Goal: Entertainment & Leisure: Browse casually

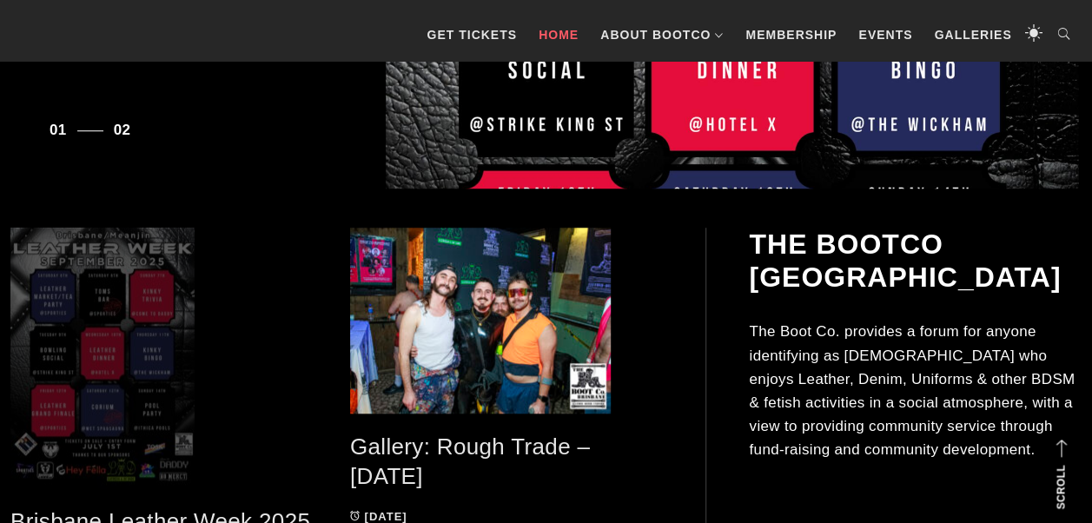
scroll to position [695, 0]
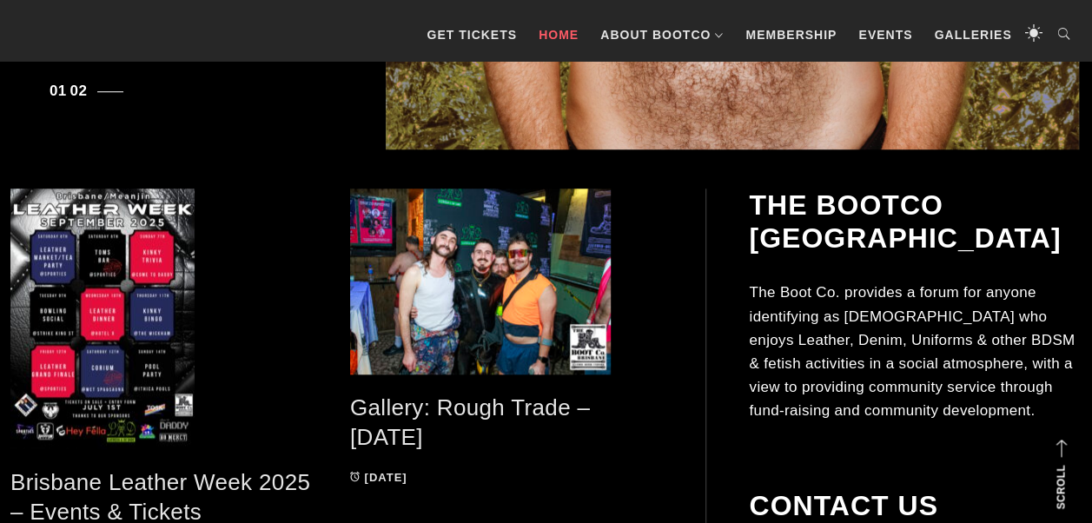
click at [468, 410] on link "Gallery: Rough Trade – [DATE]" at bounding box center [470, 423] width 240 height 56
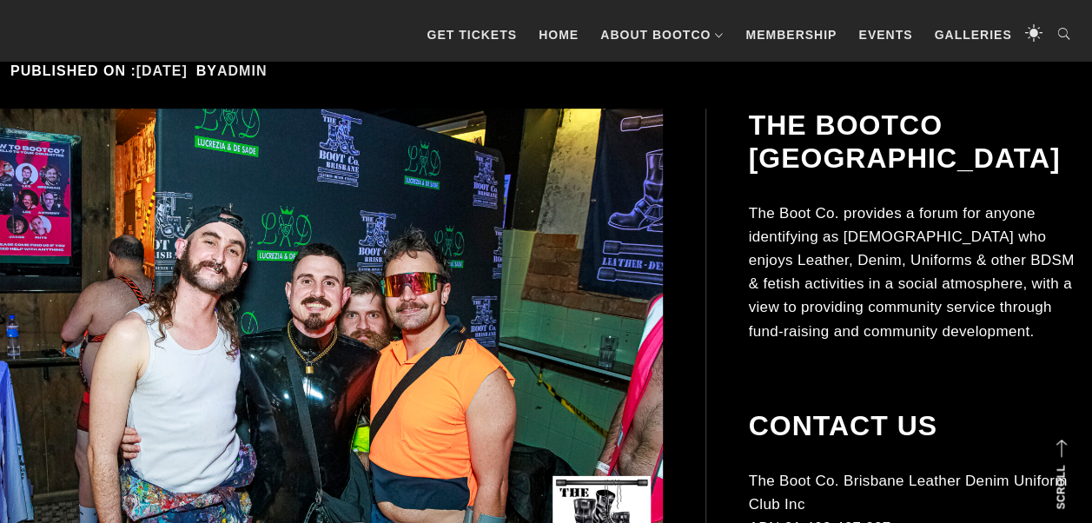
scroll to position [348, 0]
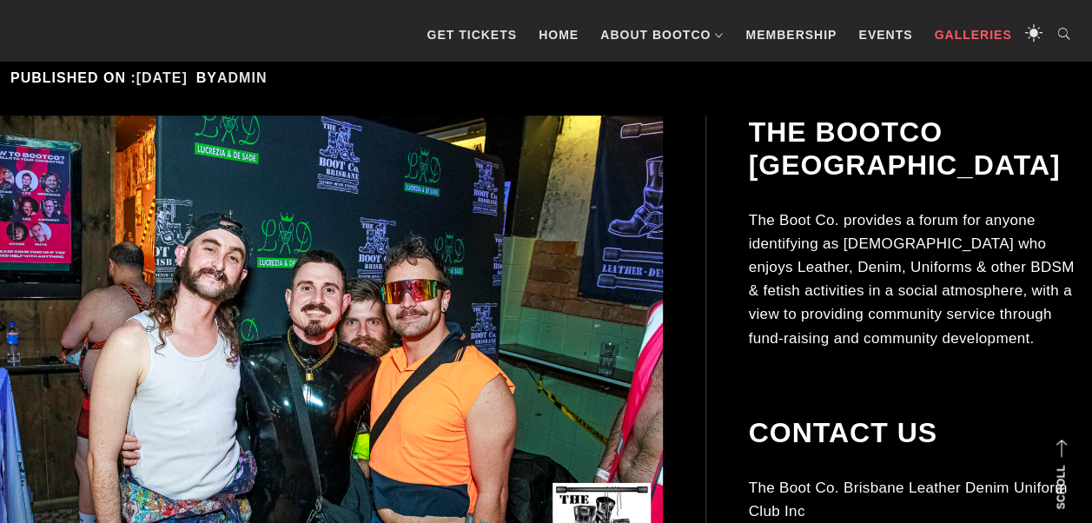
click at [956, 36] on link "Galleries" at bounding box center [972, 35] width 95 height 52
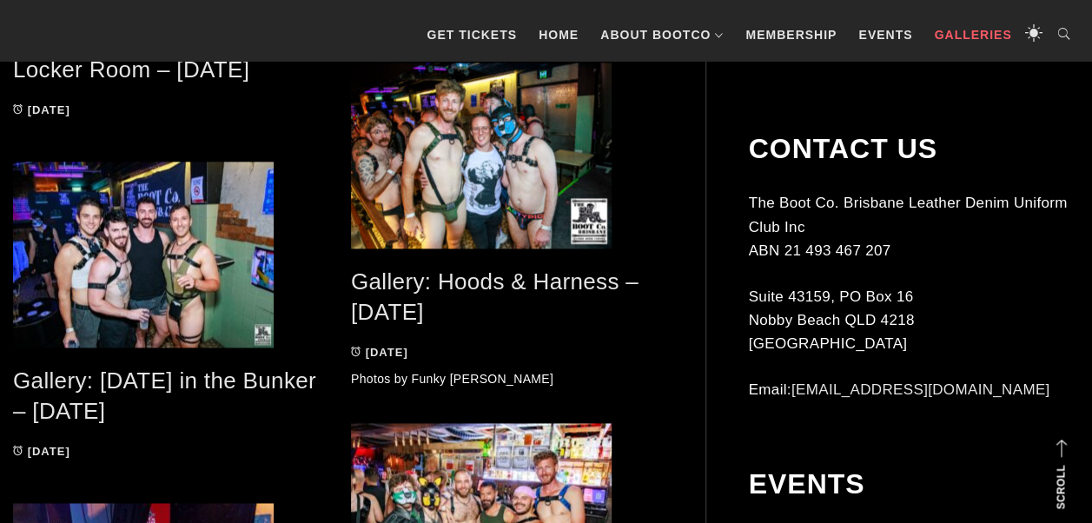
scroll to position [1043, 0]
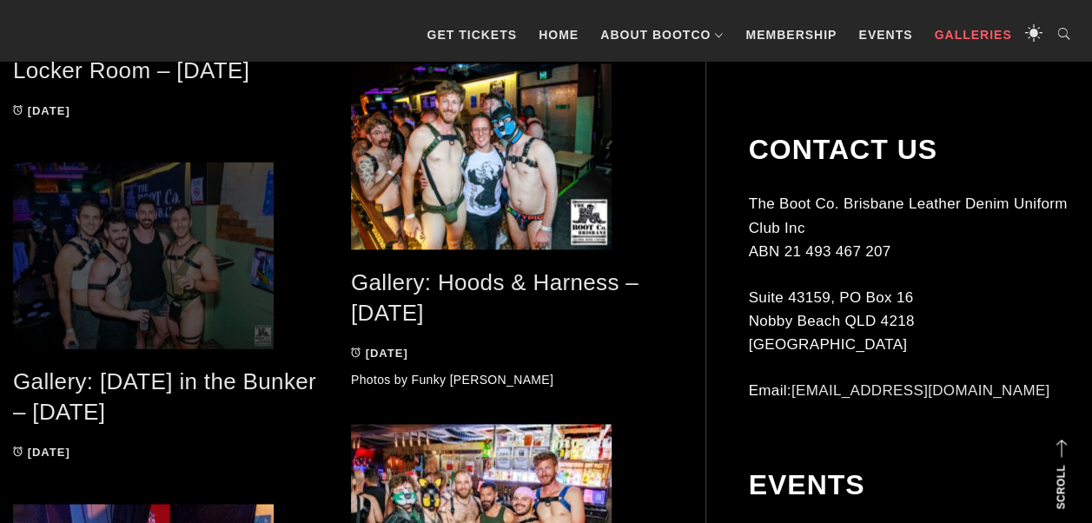
click at [200, 316] on span at bounding box center [169, 255] width 312 height 186
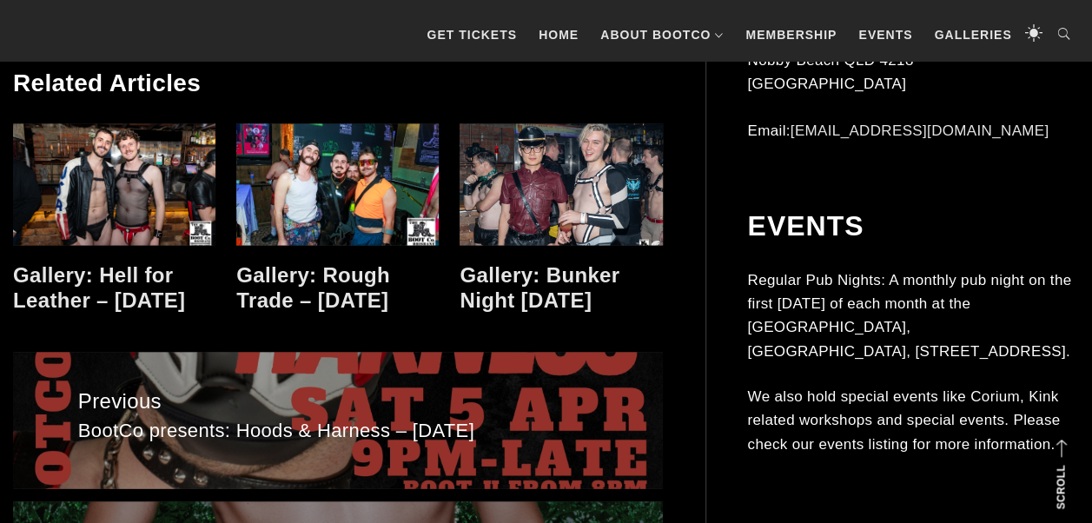
scroll to position [7994, 0]
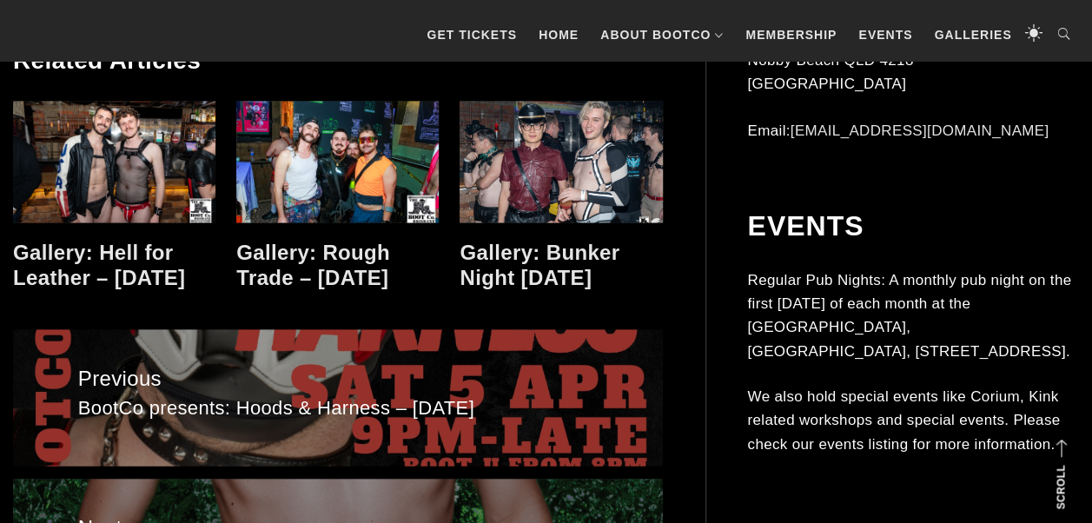
click at [519, 222] on link at bounding box center [561, 162] width 202 height 122
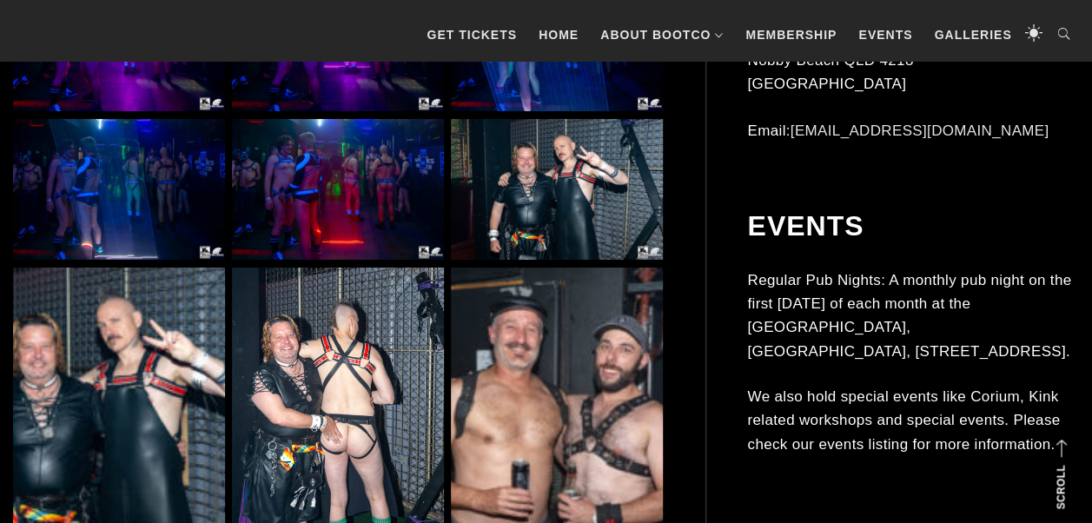
scroll to position [6343, 0]
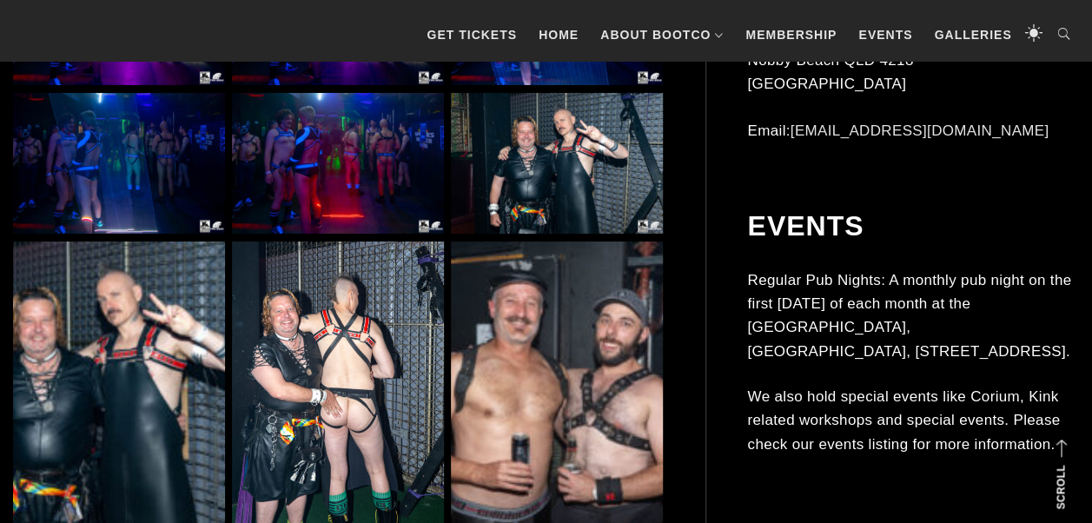
click at [195, 393] on img at bounding box center [119, 400] width 212 height 317
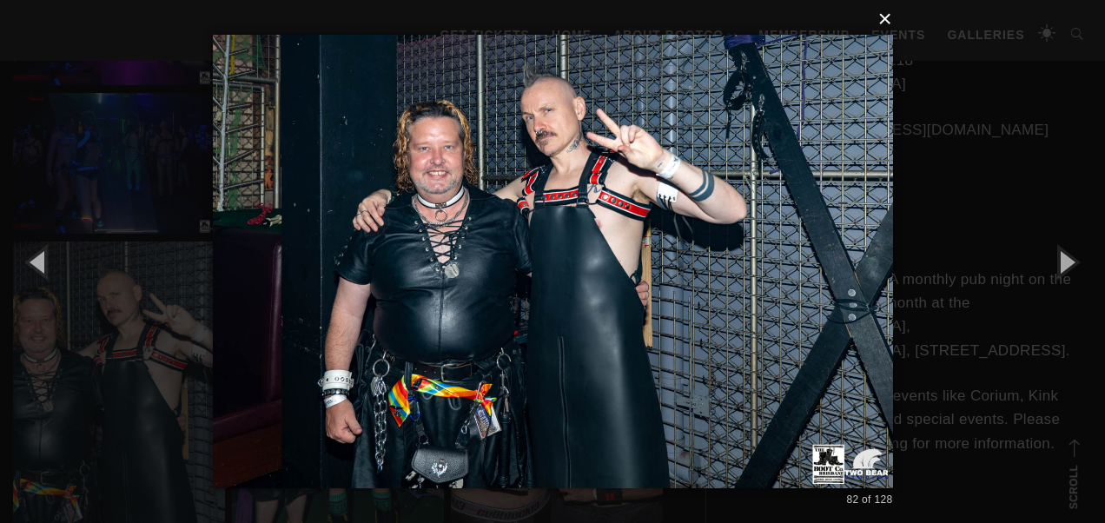
click at [886, 23] on button "×" at bounding box center [558, 19] width 680 height 38
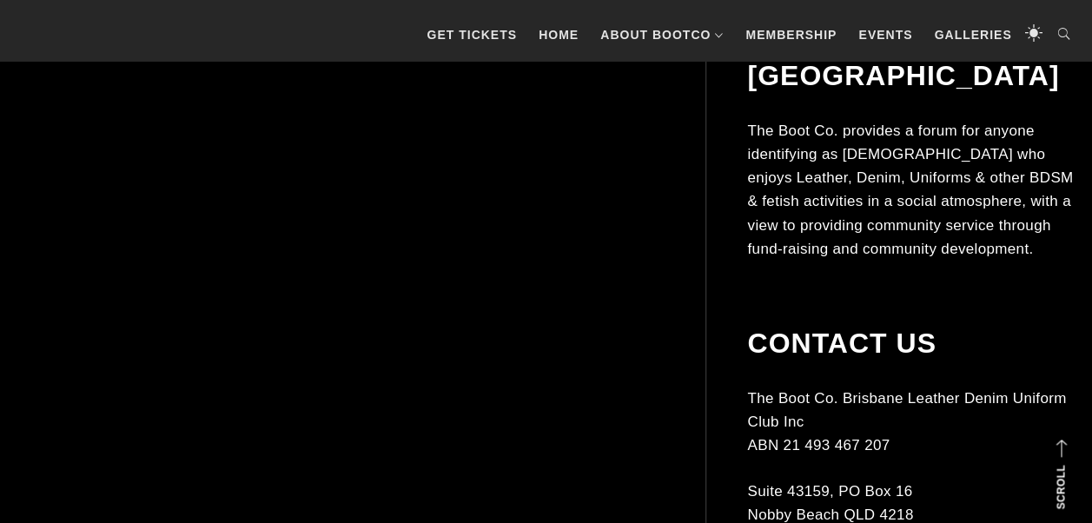
scroll to position [9371, 0]
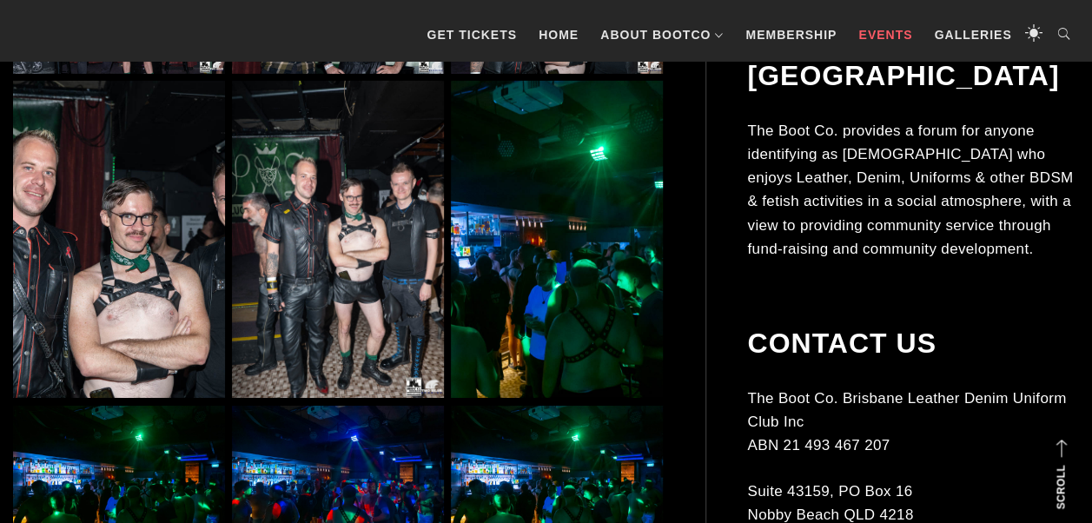
click at [872, 34] on link "Events" at bounding box center [885, 35] width 71 height 52
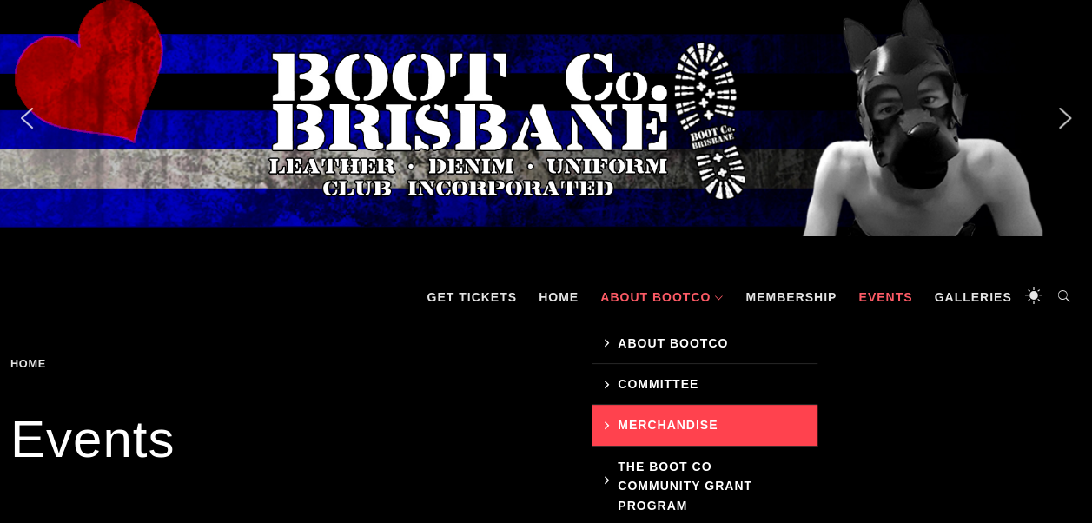
click at [647, 418] on link "Merchandise" at bounding box center [705, 425] width 226 height 41
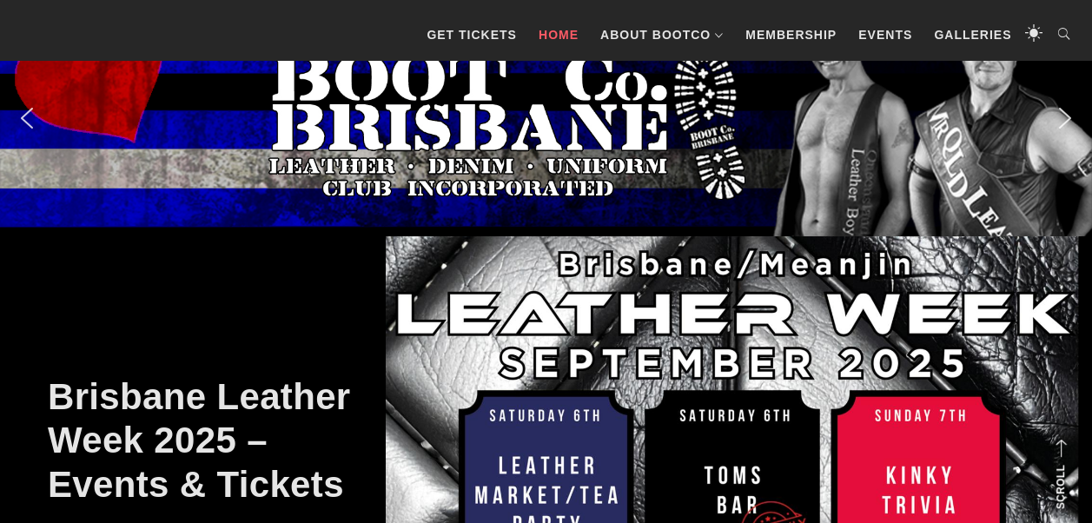
scroll to position [570, 0]
